Goal: Task Accomplishment & Management: Manage account settings

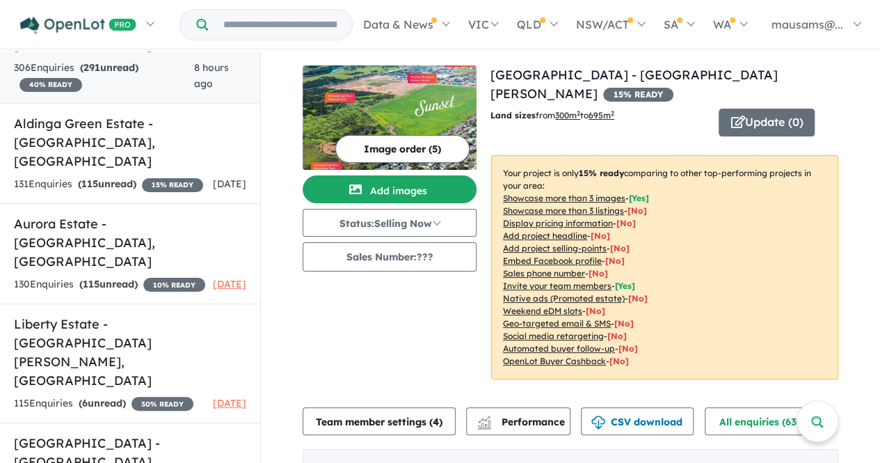
scroll to position [278, 0]
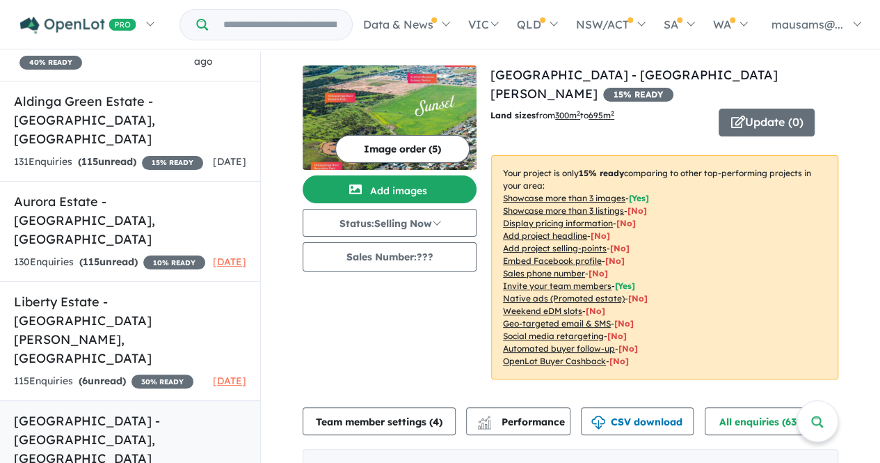
click at [143, 411] on h5 "[GEOGRAPHIC_DATA] - [GEOGRAPHIC_DATA] , [GEOGRAPHIC_DATA]" at bounding box center [130, 439] width 232 height 56
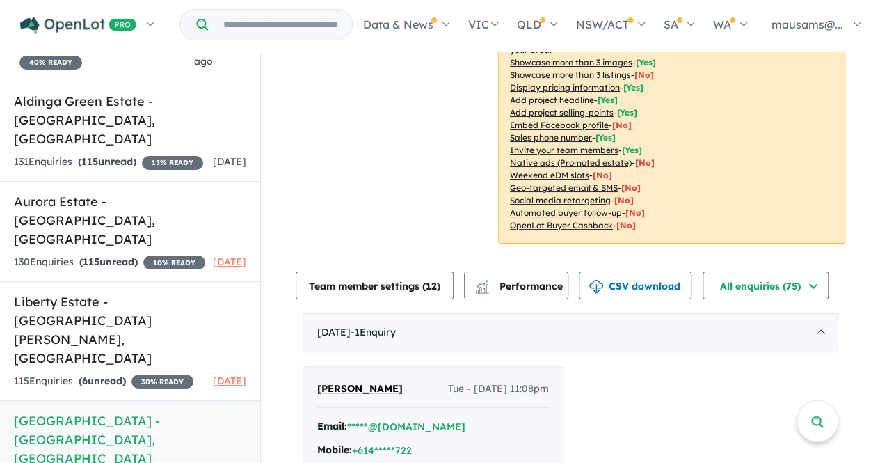
scroll to position [417, 0]
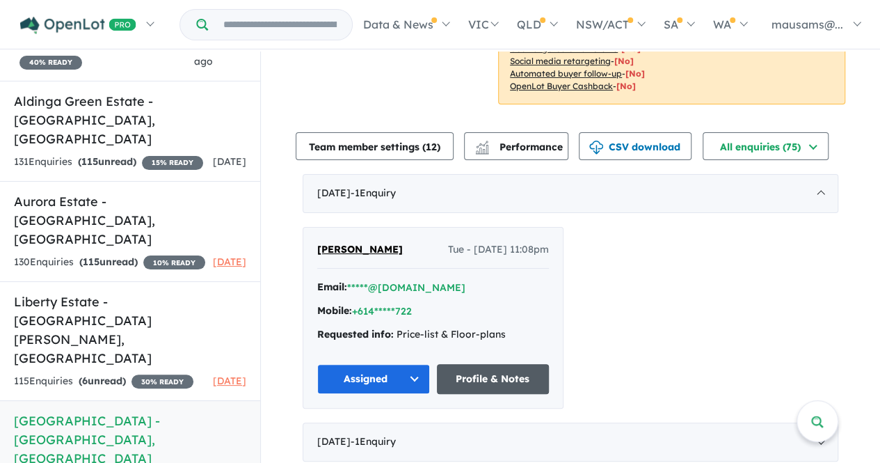
click at [495, 364] on link "Profile & Notes" at bounding box center [493, 379] width 113 height 30
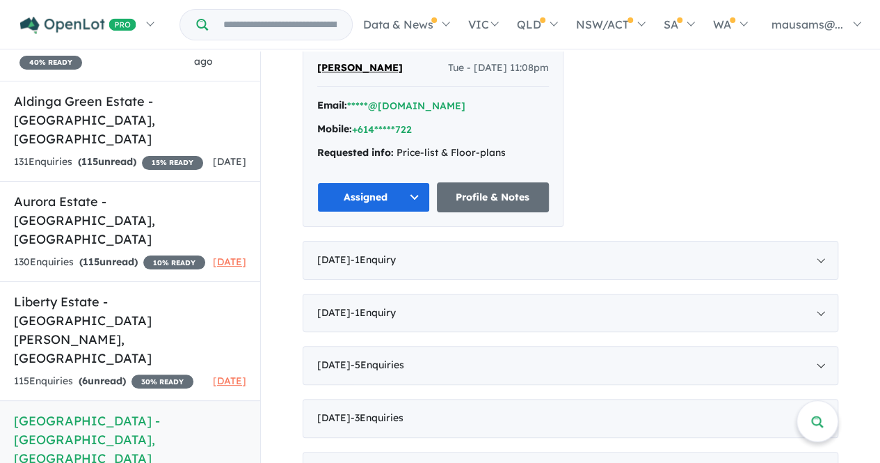
scroll to position [696, 0]
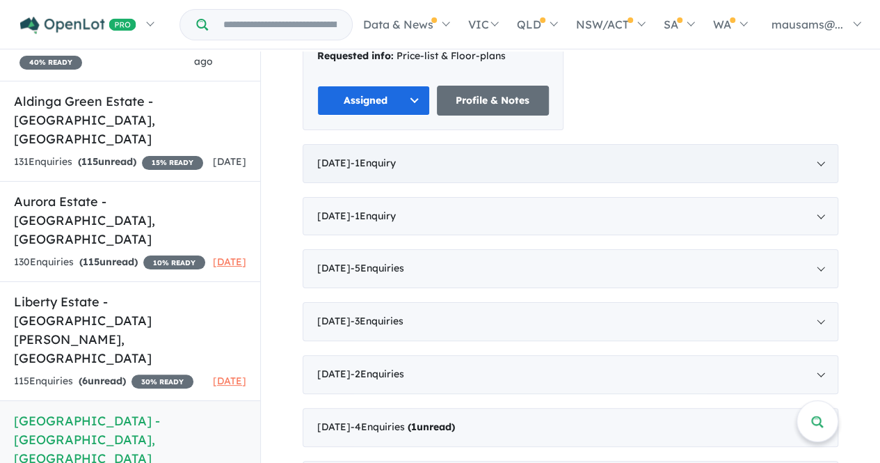
click at [474, 144] on div "[DATE] - 1 Enquir y ( 0 unread)" at bounding box center [571, 163] width 536 height 39
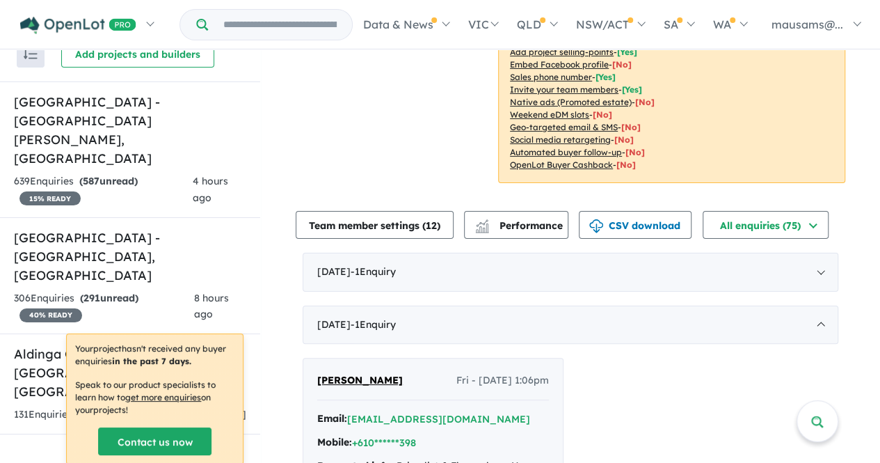
scroll to position [278, 0]
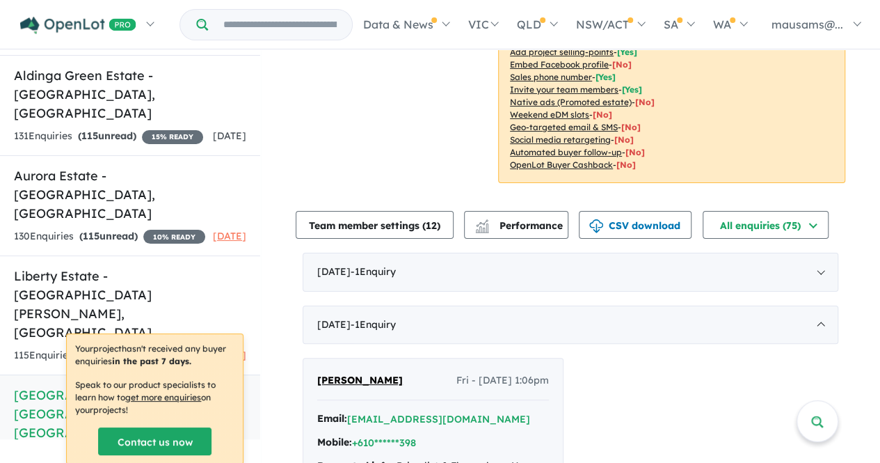
click at [72, 385] on h5 "[GEOGRAPHIC_DATA] - [GEOGRAPHIC_DATA] , [GEOGRAPHIC_DATA]" at bounding box center [130, 413] width 232 height 56
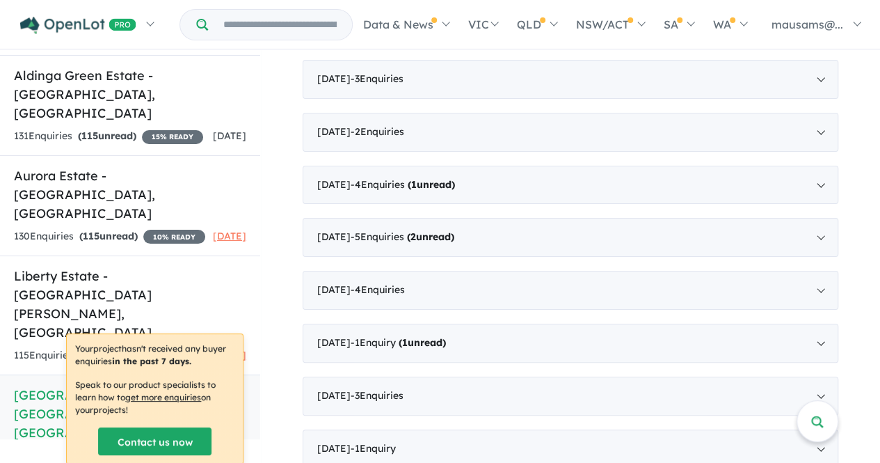
scroll to position [974, 0]
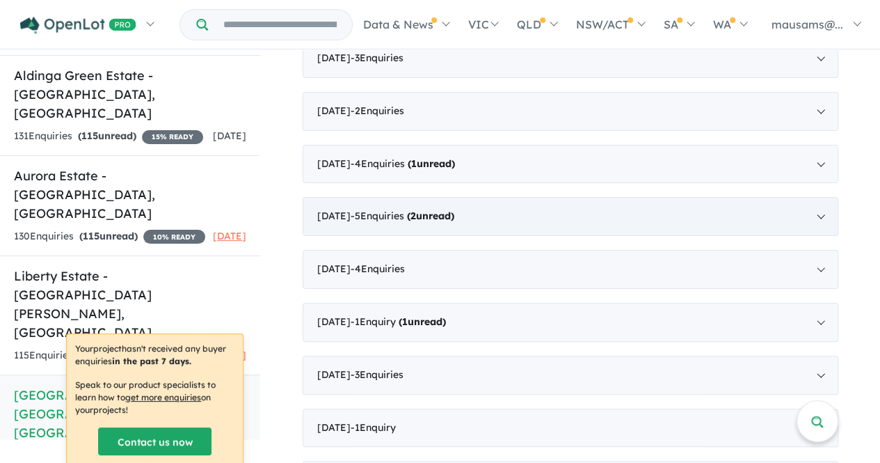
click at [398, 209] on span "- 5 Enquir ies ( 2 unread)" at bounding box center [403, 215] width 104 height 13
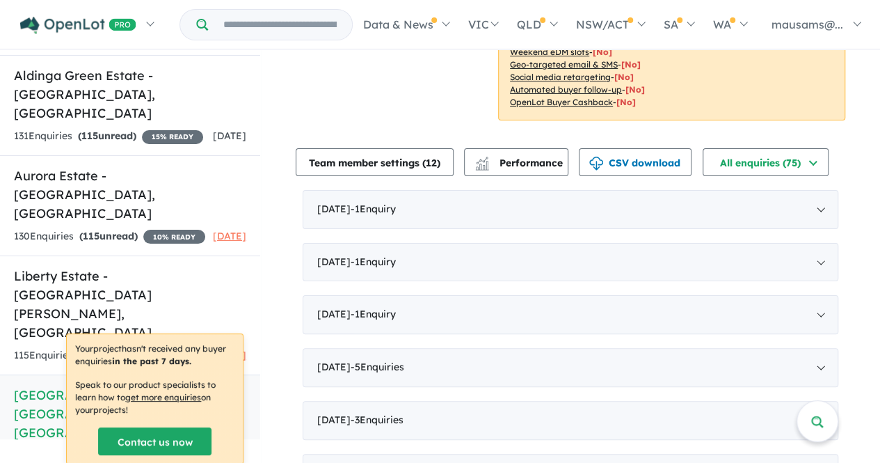
scroll to position [414, 0]
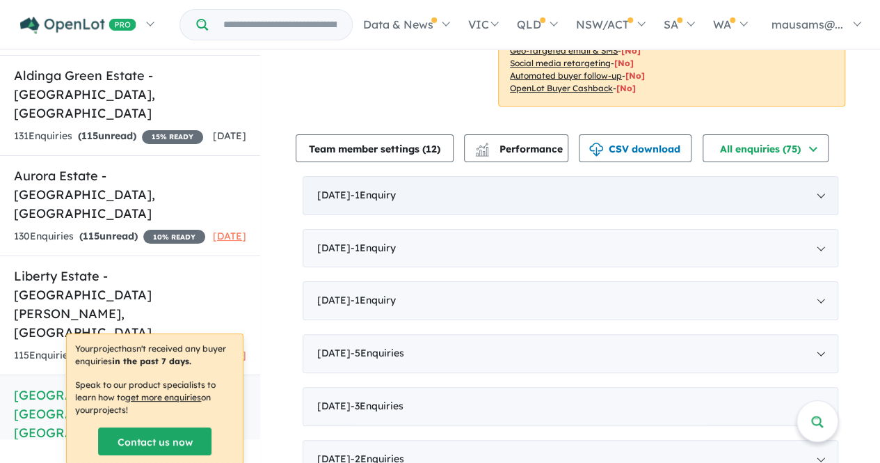
click at [381, 176] on div "[DATE] - 1 Enquir y ( 0 unread)" at bounding box center [571, 195] width 536 height 39
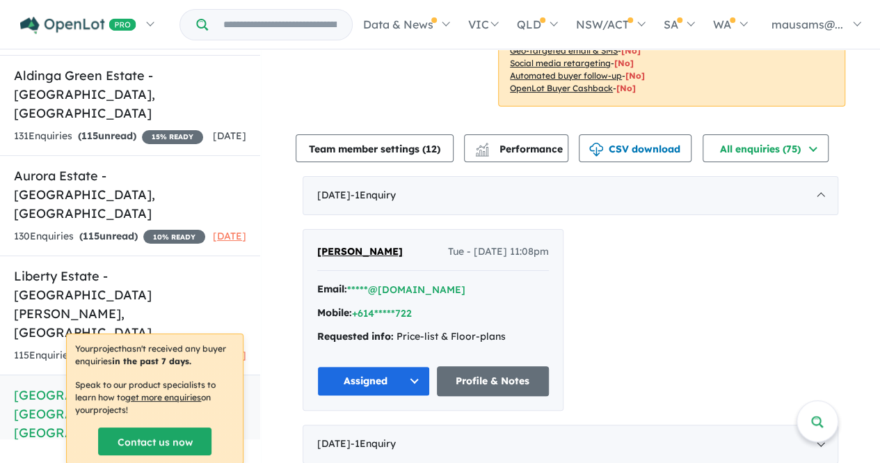
scroll to position [623, 0]
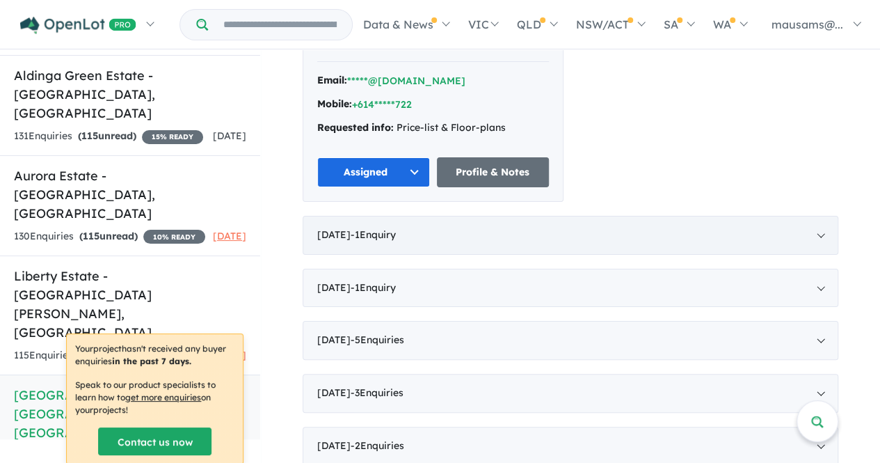
click at [396, 228] on span "- 1 Enquir y ( 0 unread)" at bounding box center [373, 234] width 45 height 13
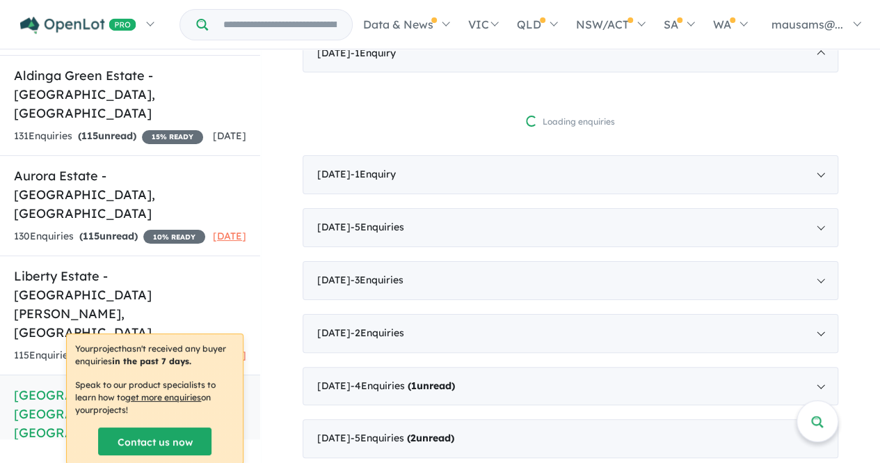
scroll to position [609, 0]
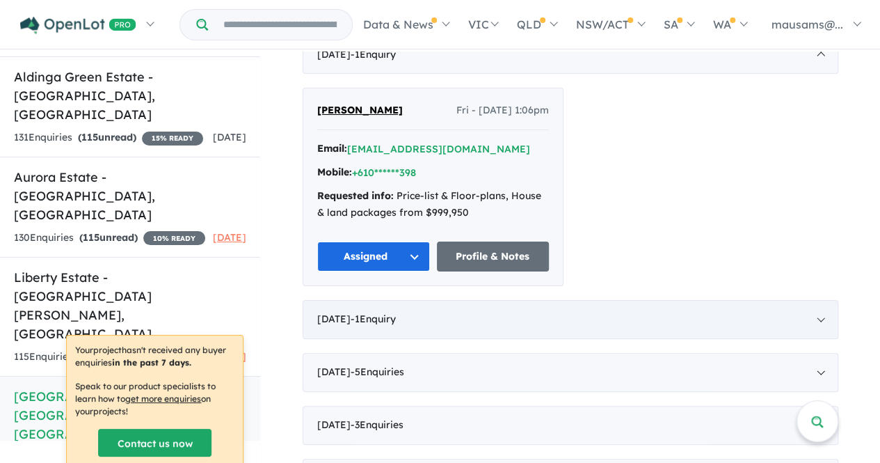
click at [349, 300] on div "[DATE] - 1 Enquir y ( 0 unread)" at bounding box center [571, 319] width 536 height 39
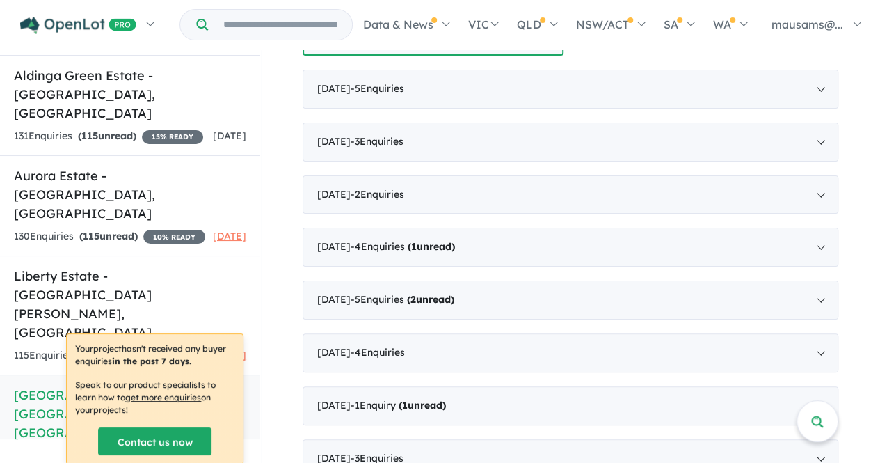
scroll to position [887, 0]
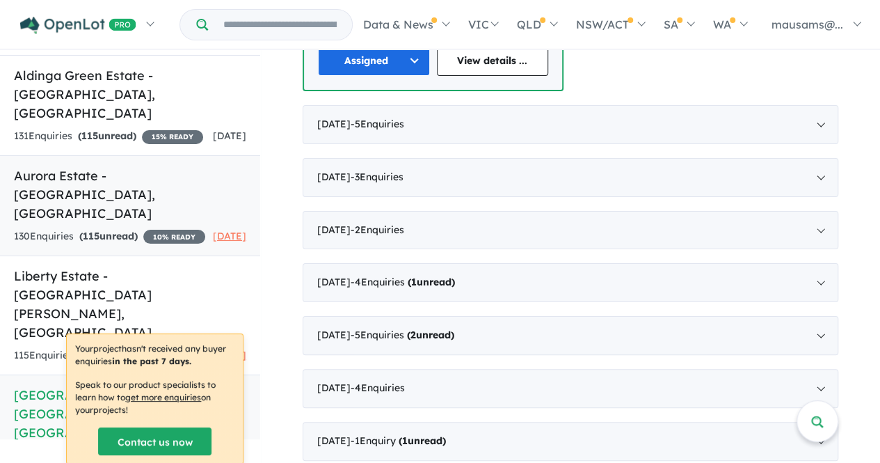
click at [92, 166] on h5 "Aurora Estate - [GEOGRAPHIC_DATA] , [GEOGRAPHIC_DATA]" at bounding box center [130, 194] width 232 height 56
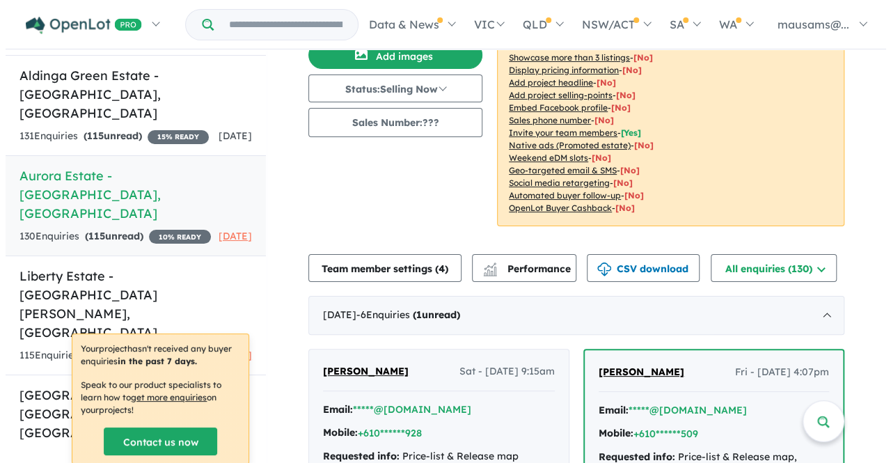
scroll to position [202, 0]
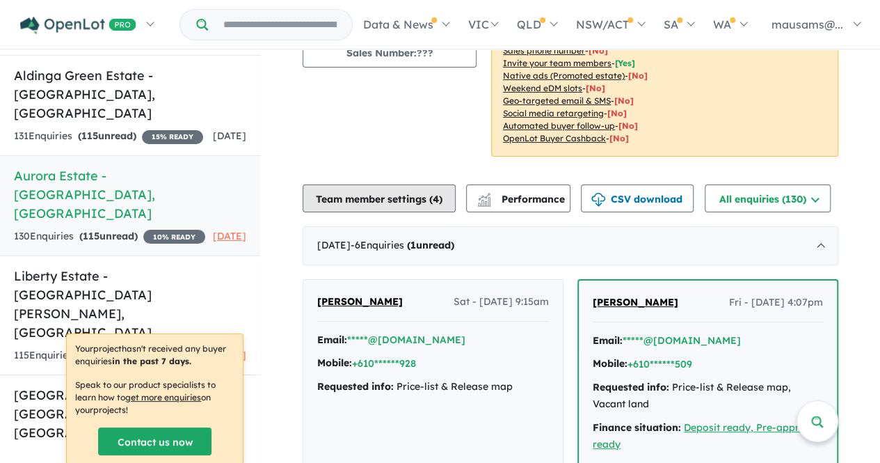
click at [359, 200] on button "Team member settings ( 4 )" at bounding box center [379, 198] width 153 height 28
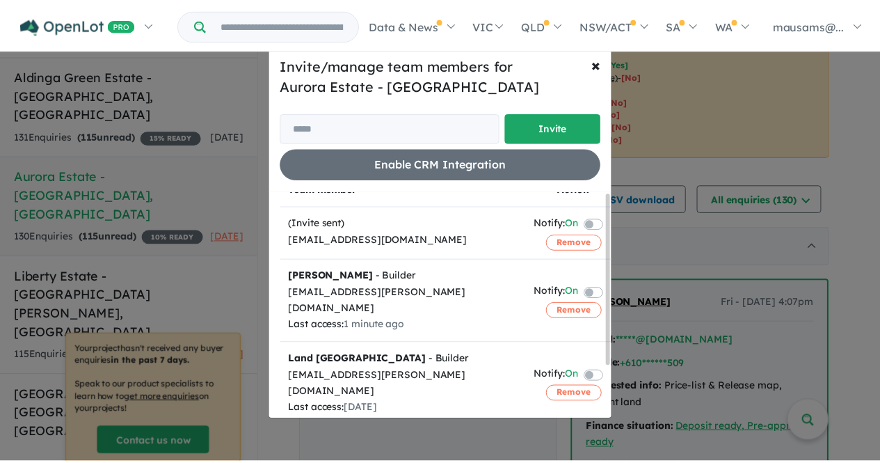
scroll to position [0, 0]
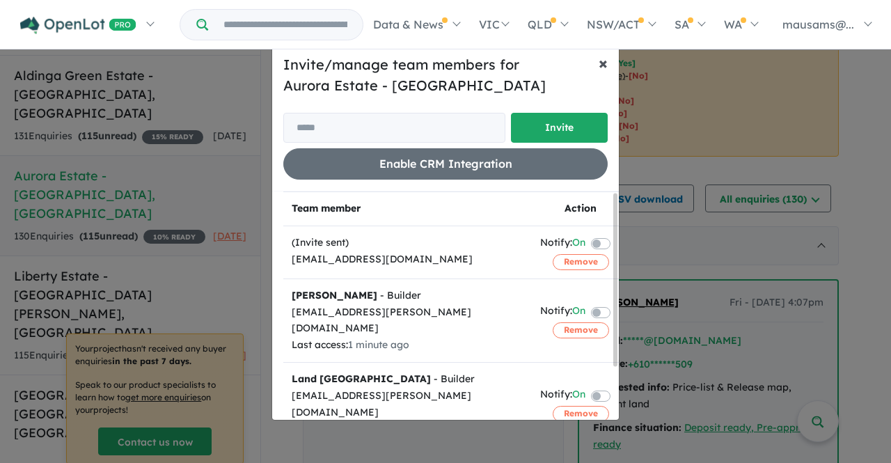
click at [604, 63] on span "×" at bounding box center [602, 62] width 9 height 21
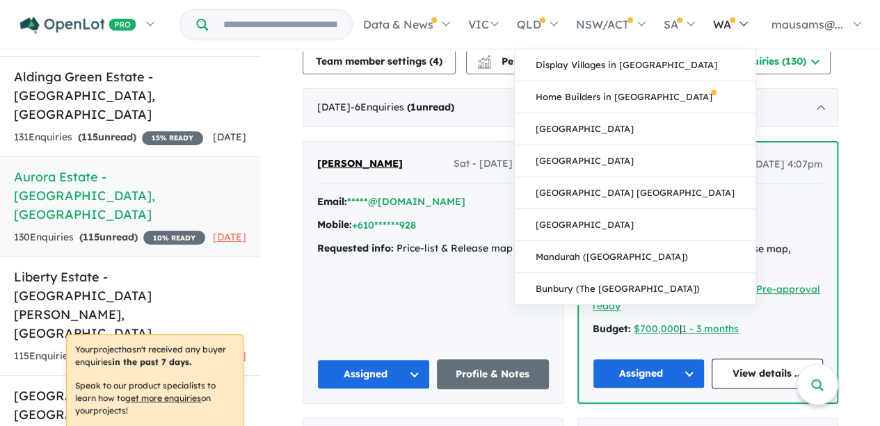
scroll to position [260, 0]
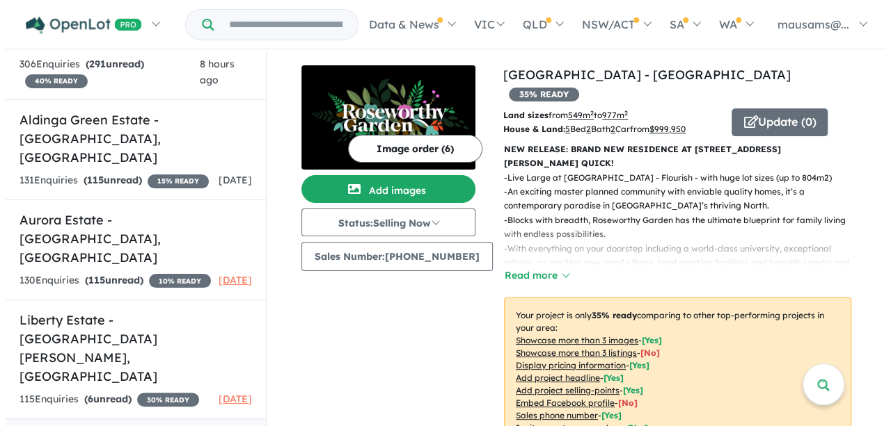
scroll to position [348, 0]
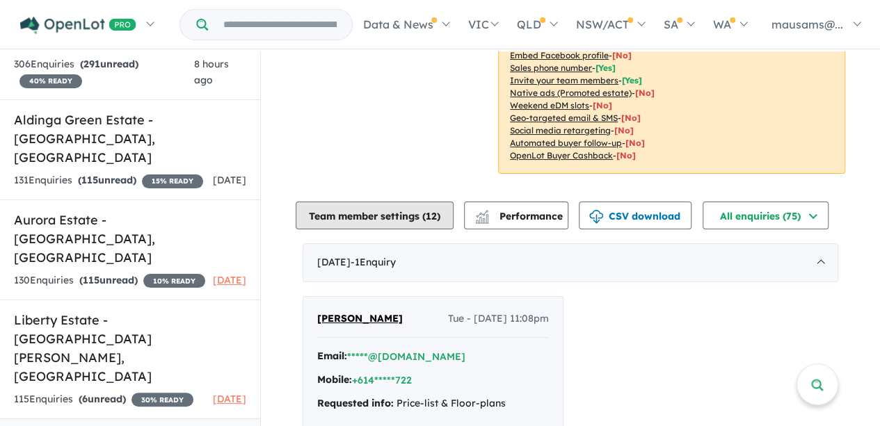
click at [365, 202] on button "Team member settings ( 12 )" at bounding box center [375, 216] width 158 height 28
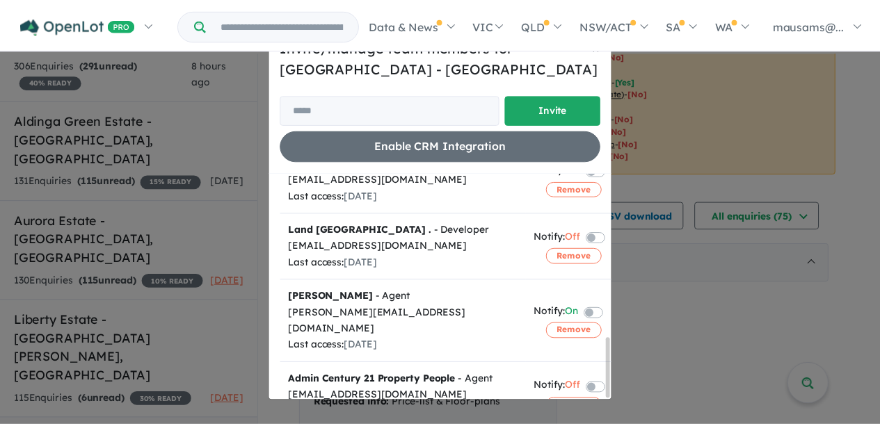
scroll to position [621, 0]
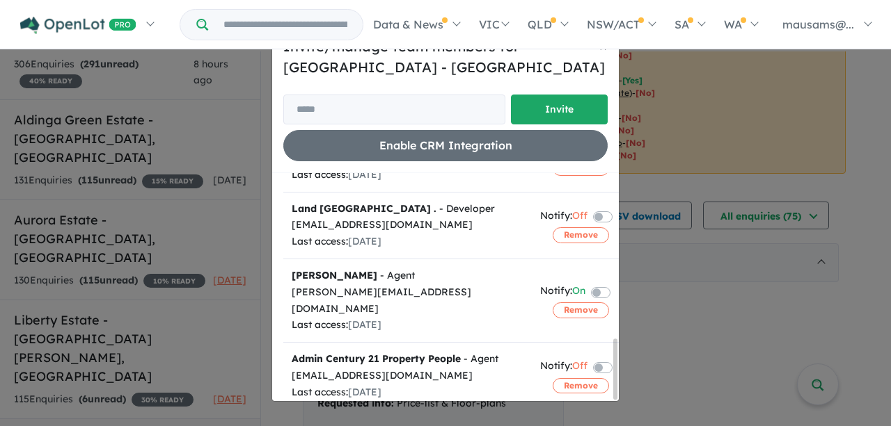
click at [856, 79] on div "Invite/manage team members for Roseworthy Garden Estate - Roseworthy Invite Ena…" at bounding box center [445, 213] width 891 height 426
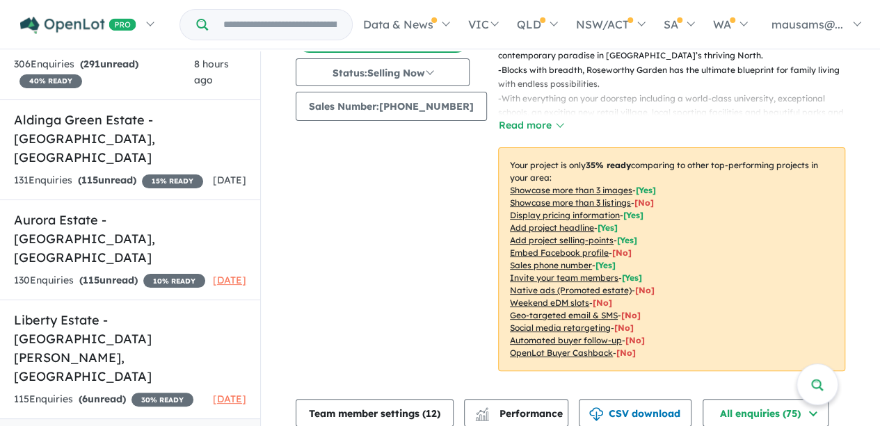
scroll to position [0, 0]
